Goal: Task Accomplishment & Management: Manage account settings

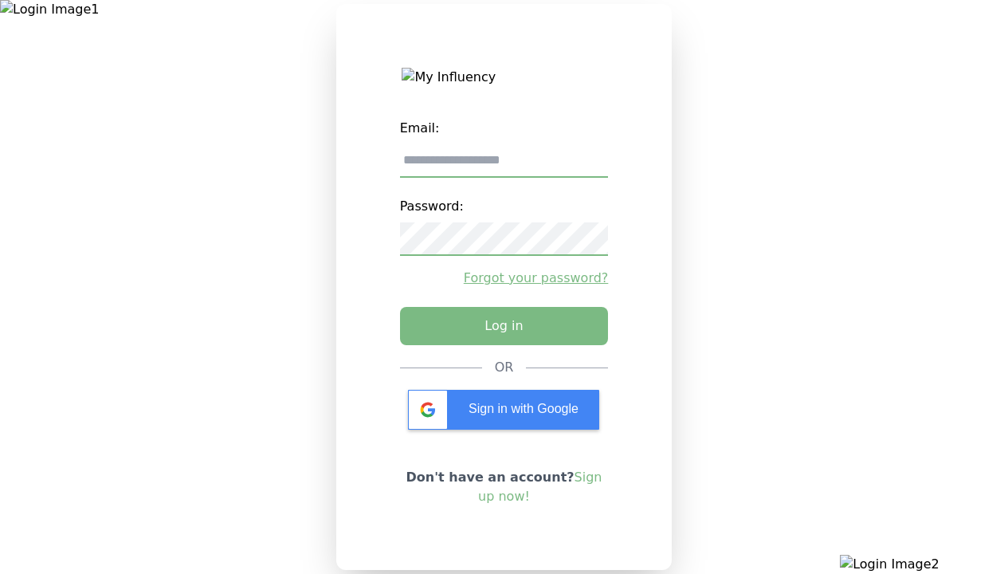
click at [504, 167] on input "email" at bounding box center [504, 160] width 209 height 33
type input "**********"
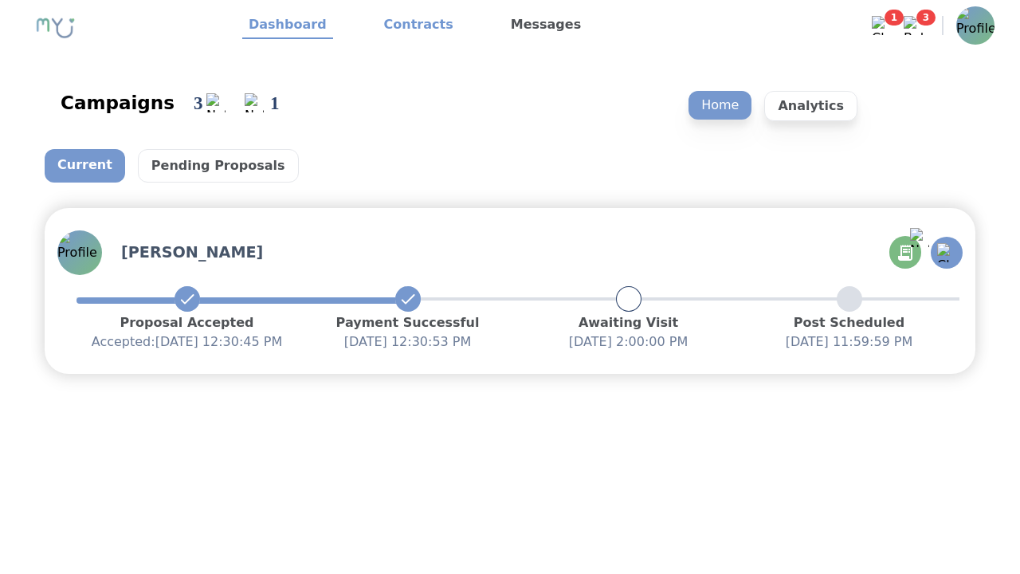
click at [409, 26] on link "Contracts" at bounding box center [419, 25] width 82 height 27
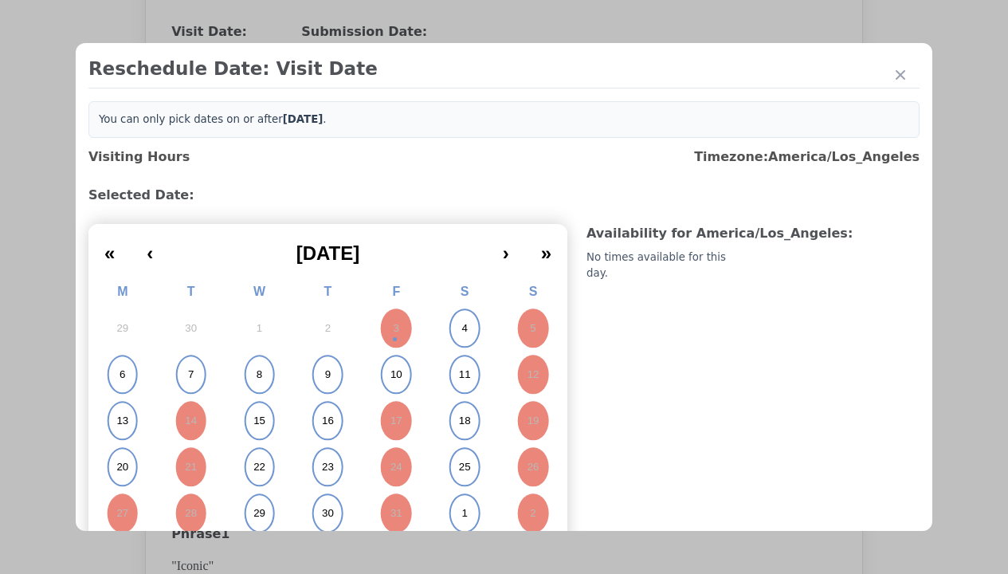
click at [462, 328] on abbr "4" at bounding box center [465, 328] width 6 height 14
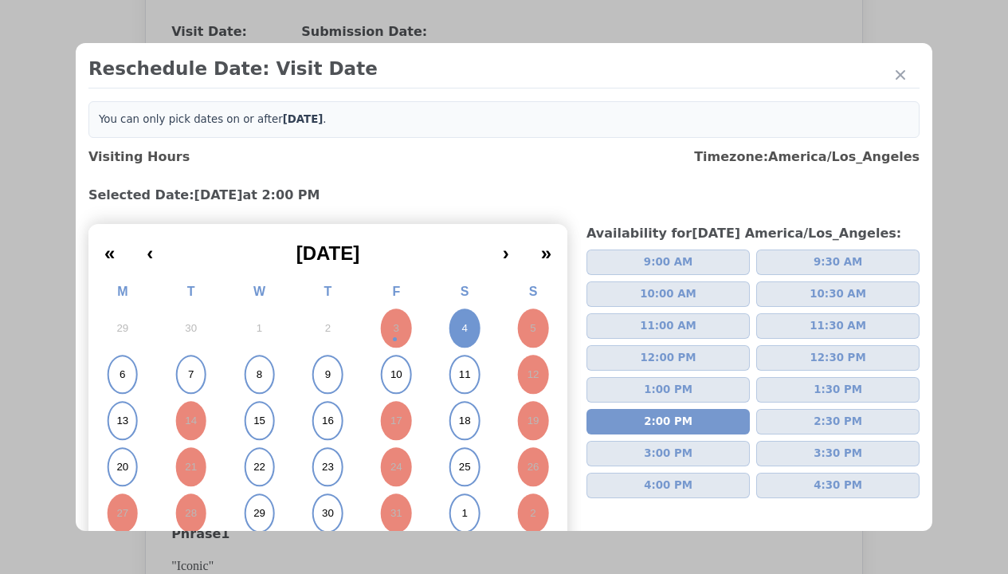
click at [253, 360] on div "Update Submission Date" at bounding box center [253, 359] width 132 height 16
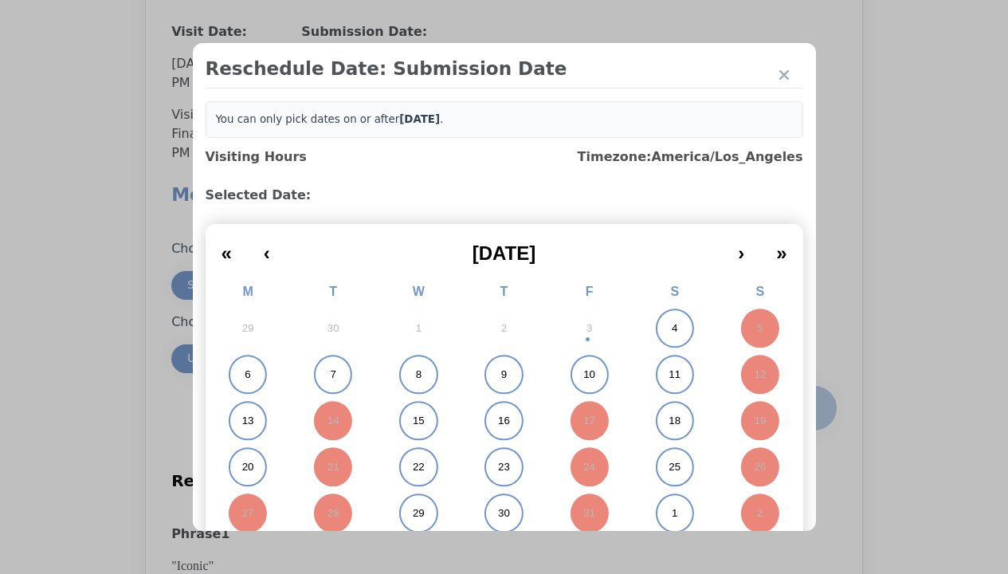
click at [672, 328] on abbr "4" at bounding box center [675, 328] width 6 height 14
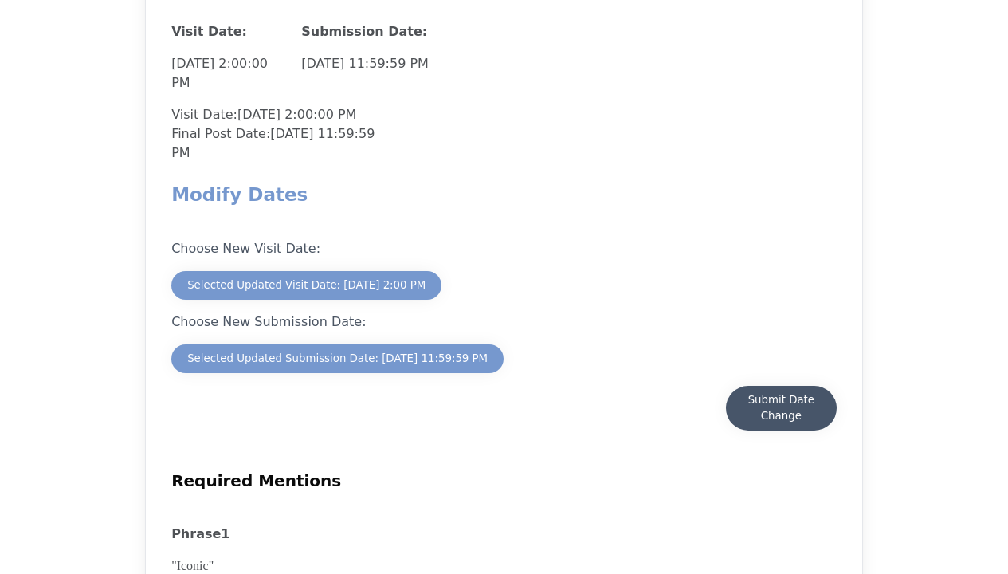
click at [781, 410] on div "Submit Date Change" at bounding box center [781, 408] width 79 height 32
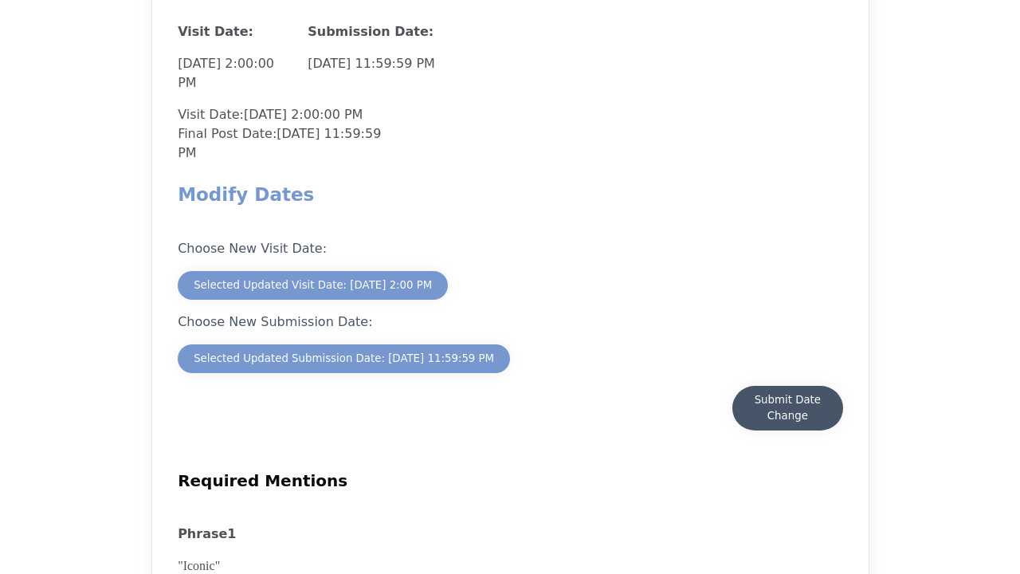
scroll to position [1400, 0]
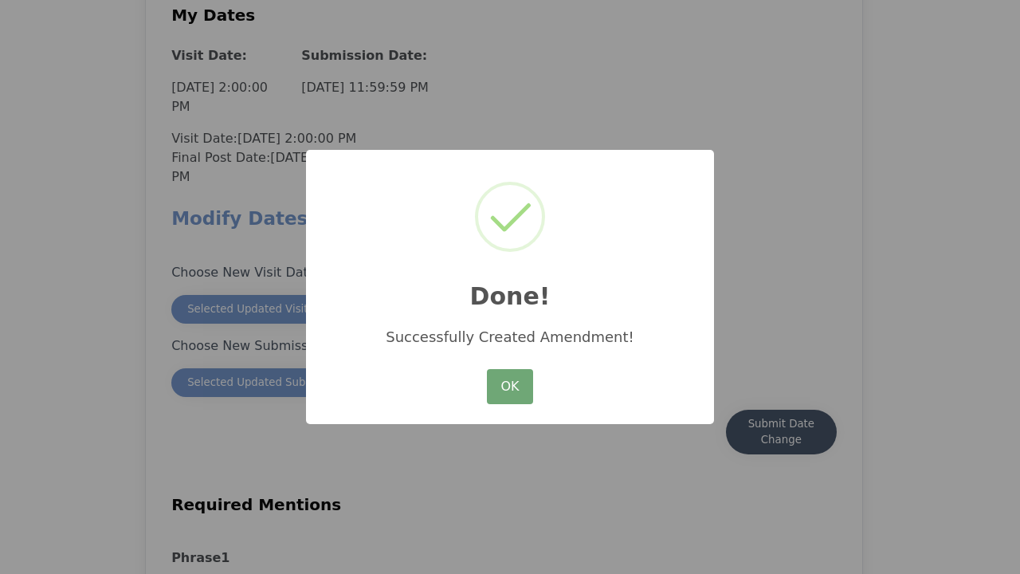
click at [510, 387] on button "OK" at bounding box center [510, 386] width 46 height 35
